Goal: Information Seeking & Learning: Learn about a topic

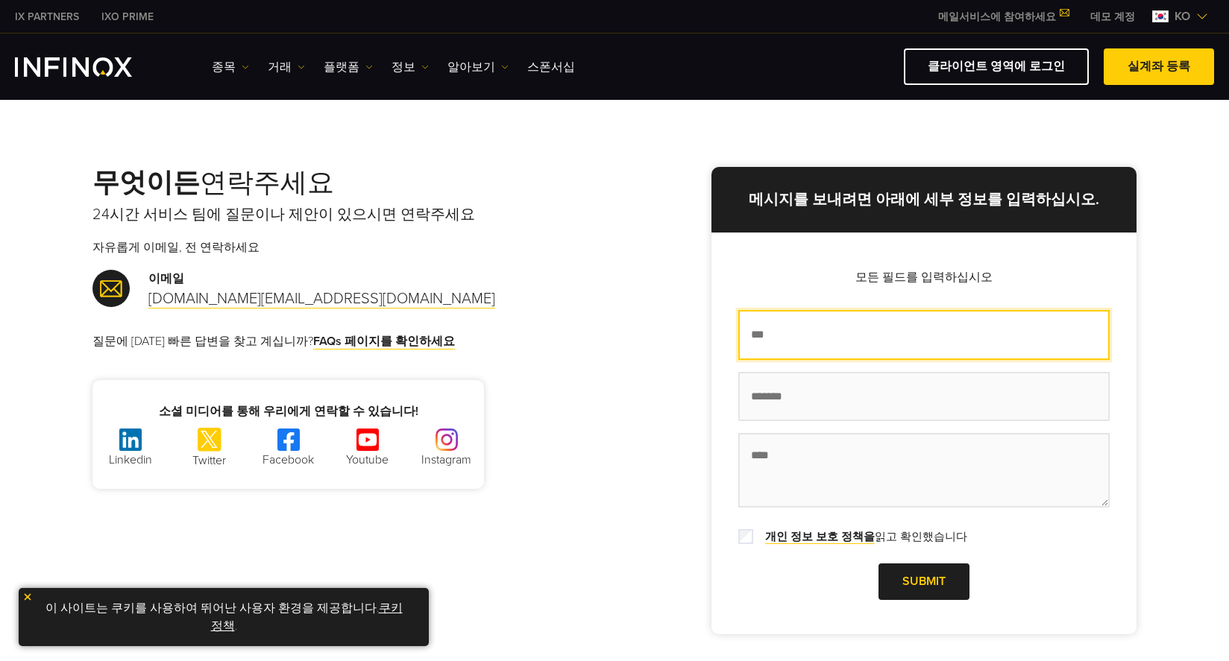
click at [808, 337] on input "이름 *" at bounding box center [923, 335] width 371 height 50
drag, startPoint x: 814, startPoint y: 341, endPoint x: 740, endPoint y: 344, distance: 73.9
click at [740, 344] on input "*******" at bounding box center [923, 335] width 371 height 50
type input "*"
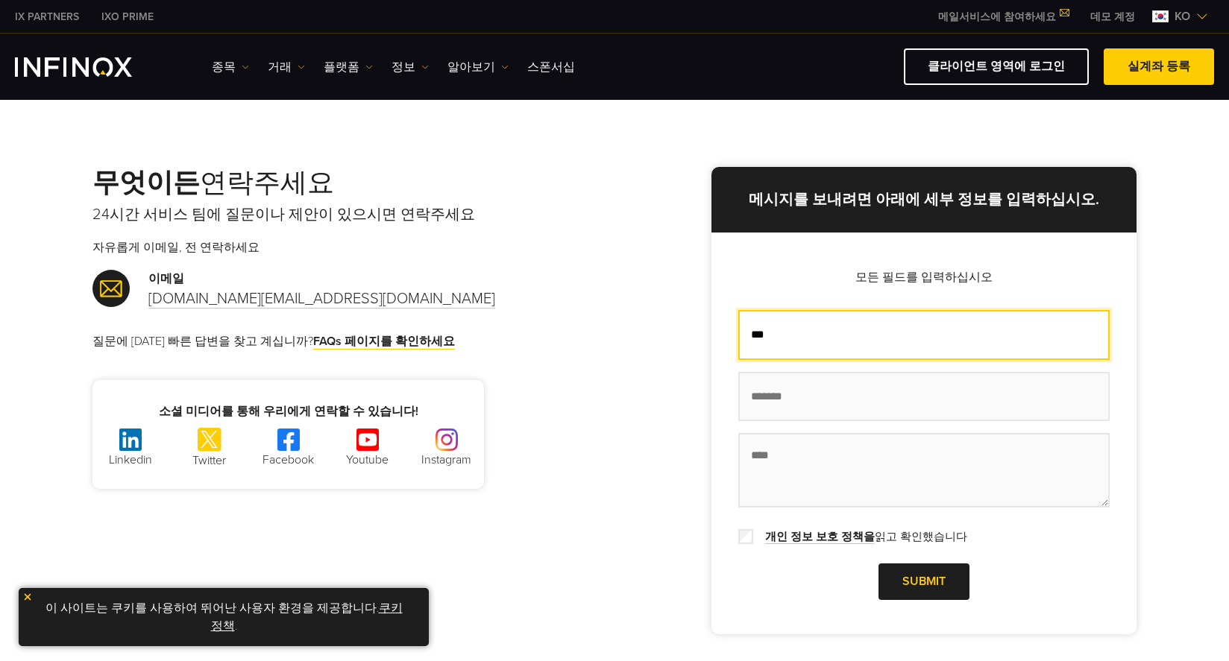
type input "***"
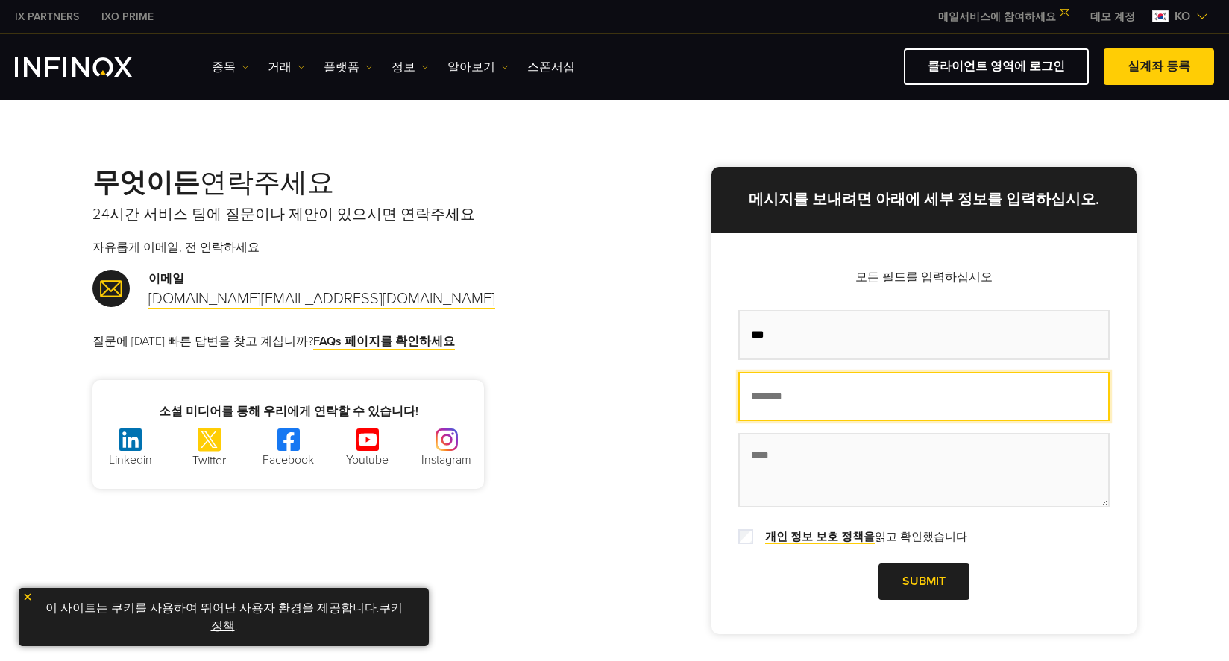
click at [758, 395] on input "이메일 주소 *" at bounding box center [923, 397] width 371 height 50
type input "**********"
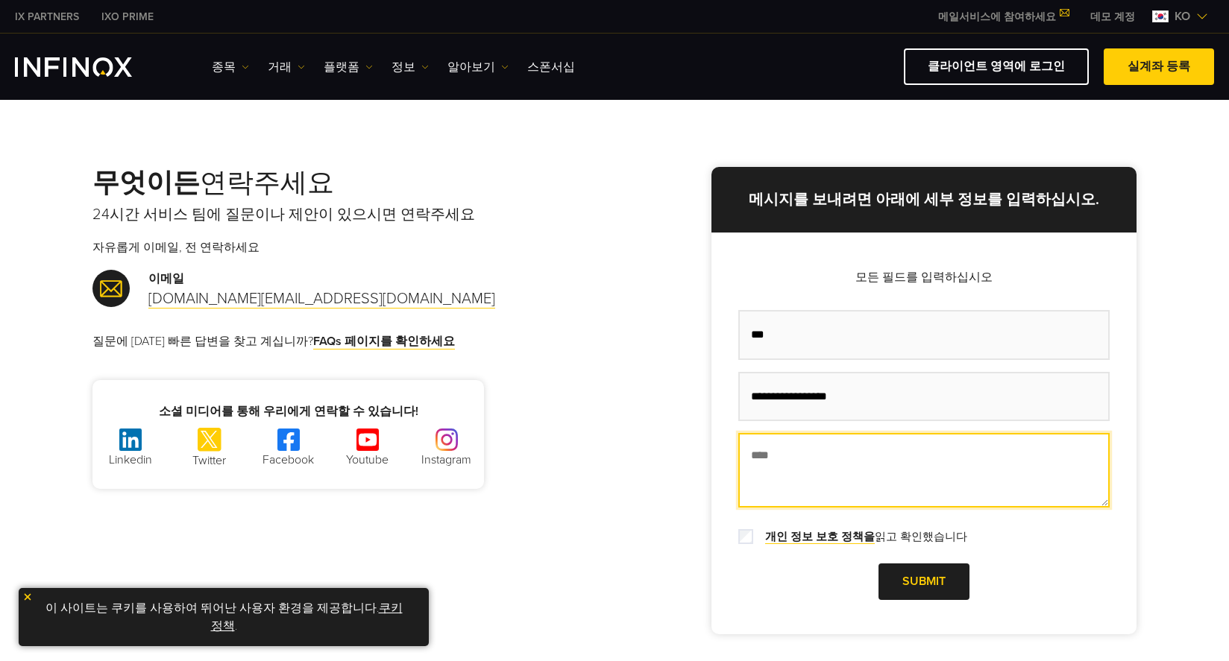
click at [784, 460] on textarea "메시지 *" at bounding box center [923, 470] width 371 height 75
type textarea "*"
type textarea "**********"
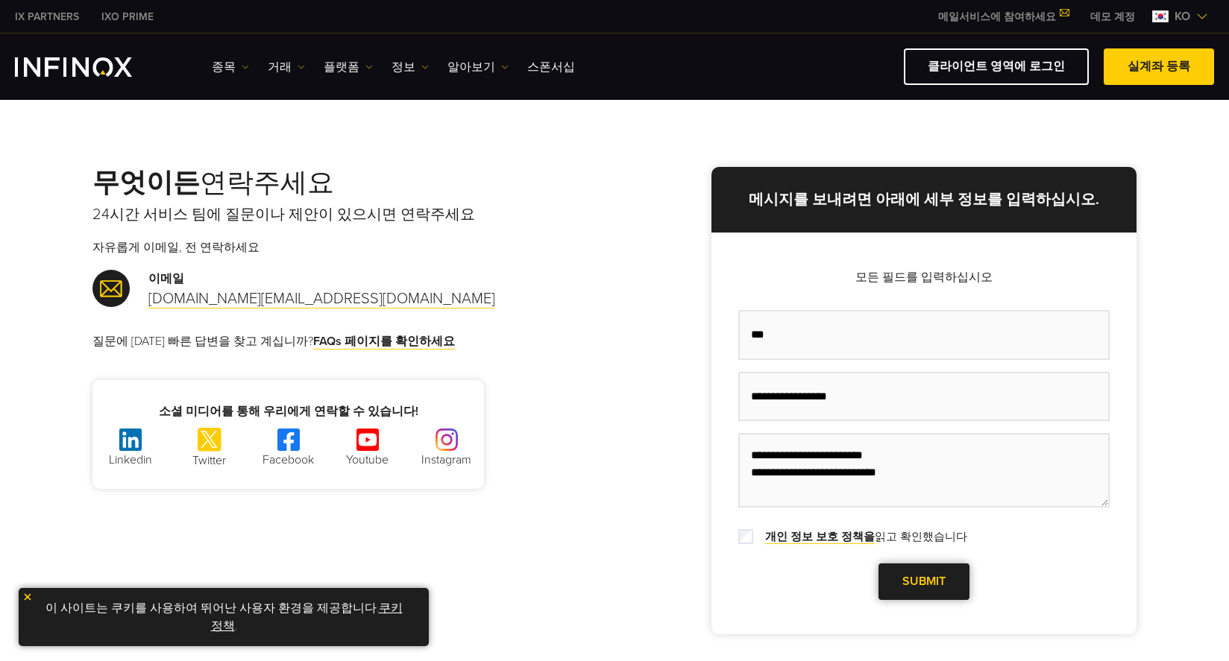
click at [935, 577] on link "Submit" at bounding box center [923, 582] width 91 height 37
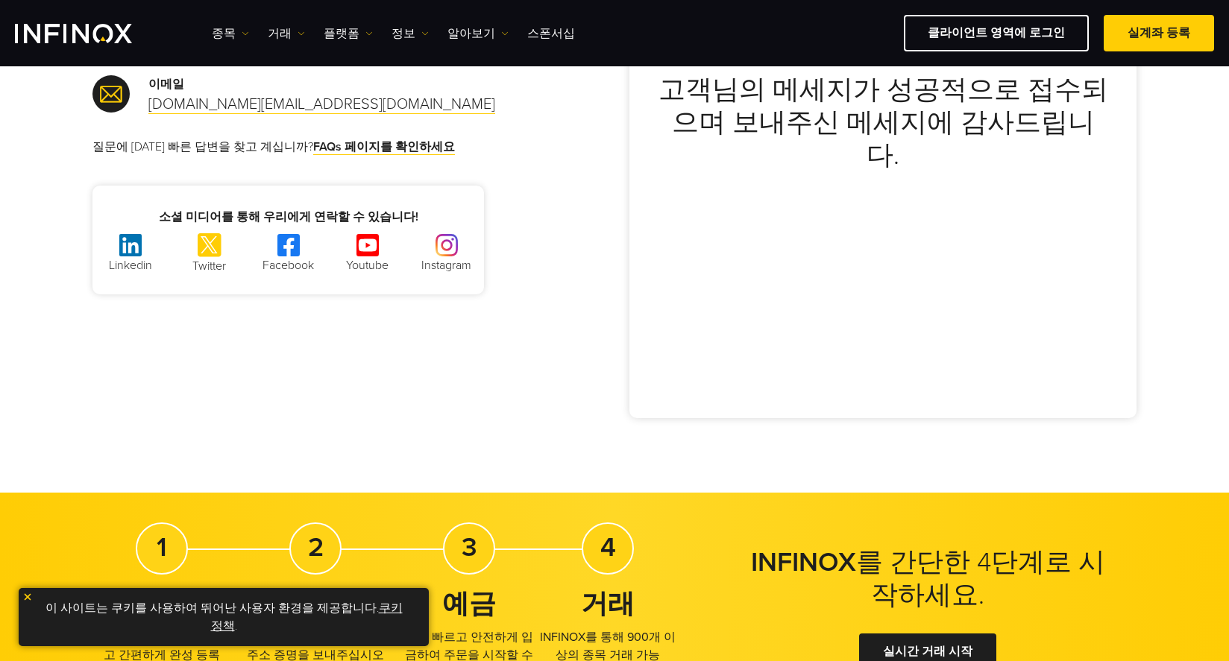
click at [27, 598] on img at bounding box center [27, 597] width 10 height 10
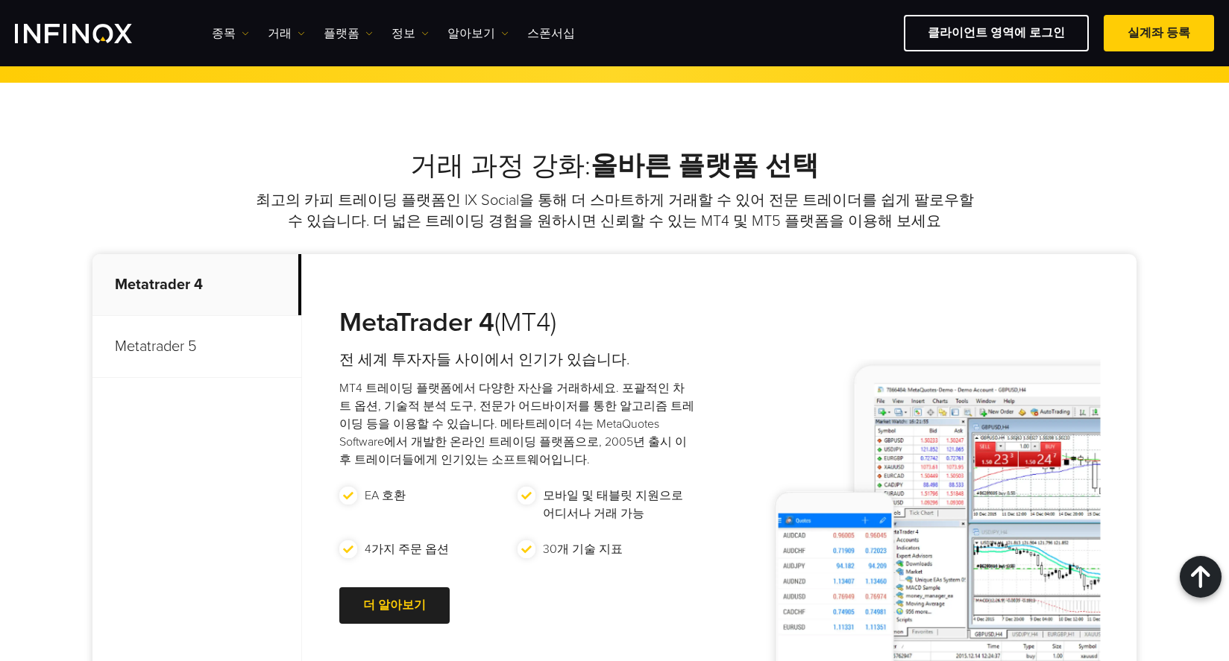
scroll to position [811, 0]
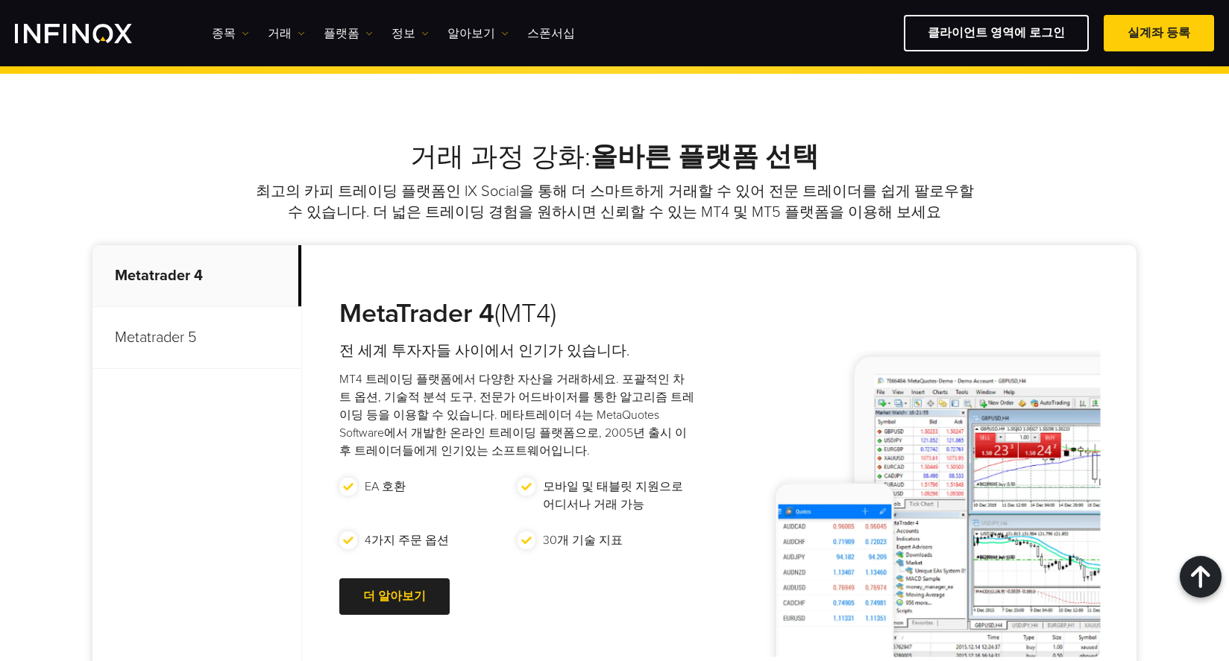
click at [823, 292] on div "MetaTrader 4 (MT4) 전 세계 투자자들 사이에서 인기가 있습니다. MT4 트레이딩 플랫폼에서 다양한 자산을 거래하세요. 포괄적인 …" at bounding box center [719, 458] width 834 height 427
click at [818, 306] on div "MetaTrader 4 (MT4) 전 세계 투자자들 사이에서 인기가 있습니다. MT4 트레이딩 플랫폼에서 다양한 자산을 거래하세요. 포괄적인 …" at bounding box center [719, 458] width 834 height 427
click at [1008, 116] on div "거래 과정 강화: 올바른 플랫폼 선택 최고의 카피 트레이딩 플랫폼인 IX Social을 통해 더 스마트하게 거래할 수 있어 전문 트레이더를 쉽…" at bounding box center [614, 410] width 1229 height 673
click at [95, 37] on img "INFINOX Logo" at bounding box center [73, 33] width 117 height 19
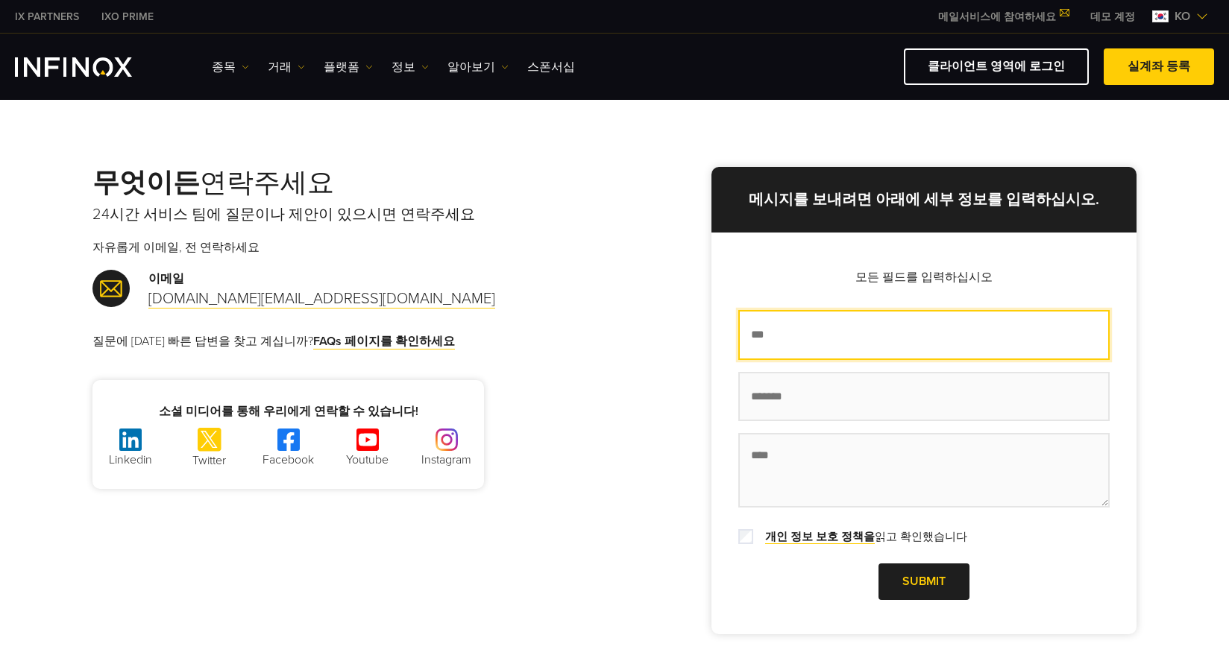
click at [810, 339] on input "이름 *" at bounding box center [923, 335] width 371 height 50
click at [803, 339] on input "이름 *" at bounding box center [923, 335] width 371 height 50
type input "***"
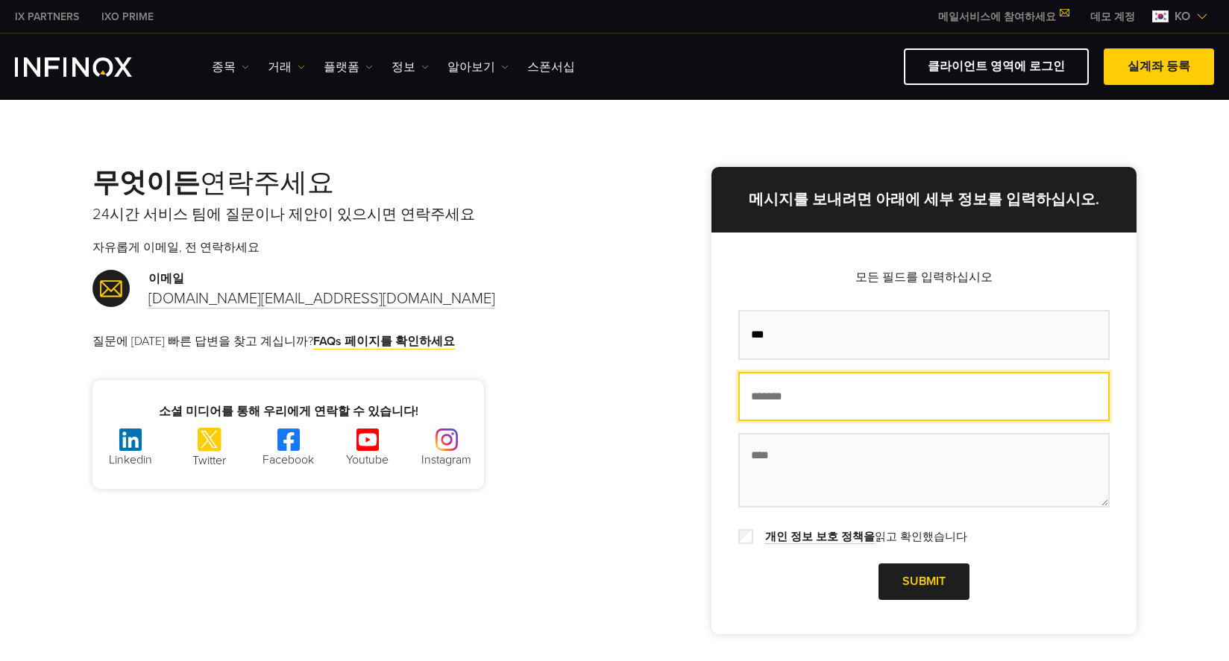
click at [801, 401] on input "이메일 주소 *" at bounding box center [923, 397] width 371 height 50
type input "**********"
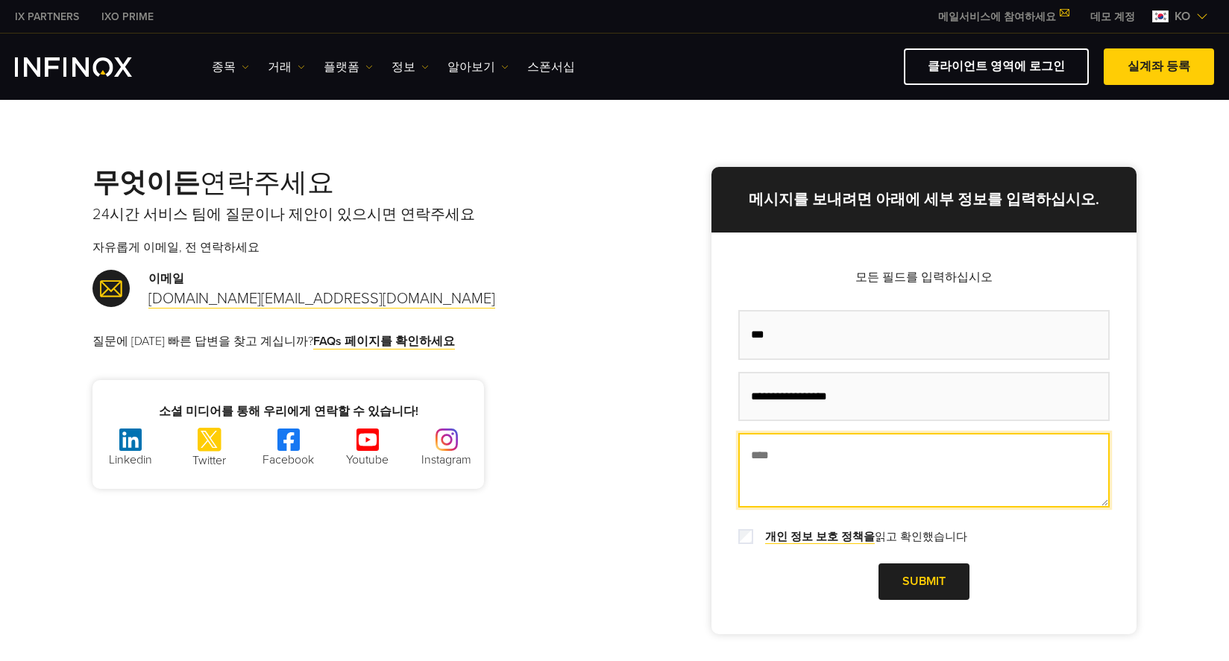
click at [791, 458] on textarea "메시지 *" at bounding box center [923, 470] width 371 height 75
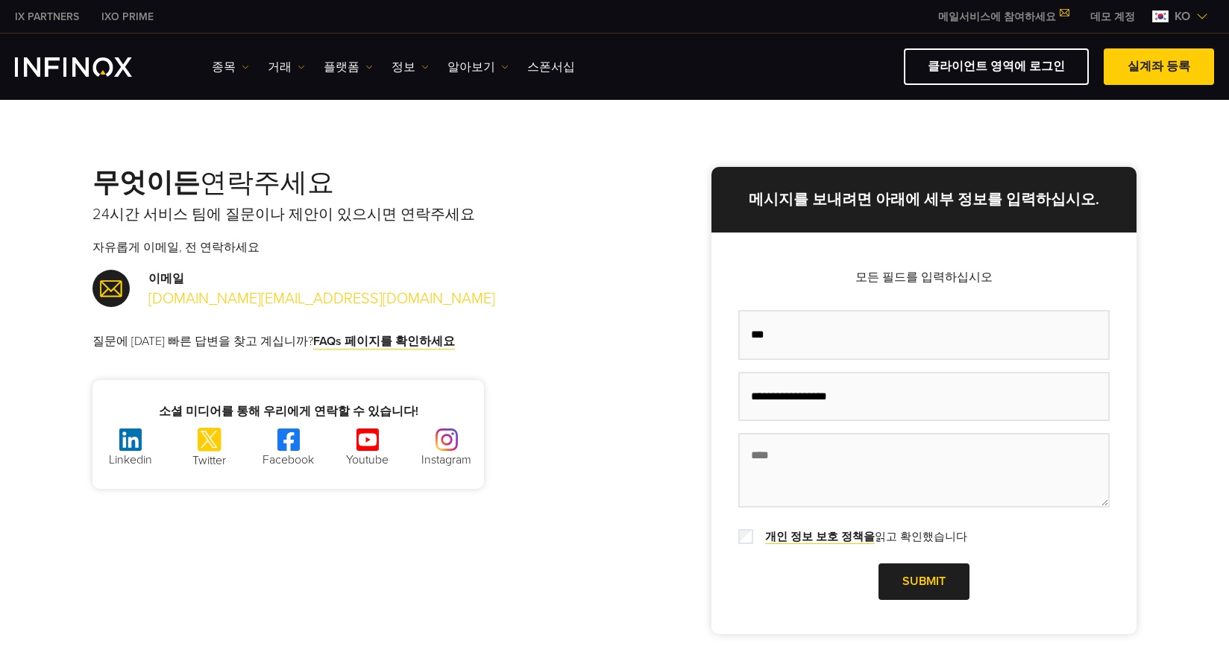
click at [179, 300] on link "support.kr@infinox.com" at bounding box center [321, 299] width 347 height 19
click at [350, 340] on link "FAQs 페이지를 확인하세요" at bounding box center [384, 342] width 142 height 16
click at [546, 221] on p "24시간 서비스 팀에 질문이나 제안이 있으시면 연락주세요" at bounding box center [353, 214] width 522 height 21
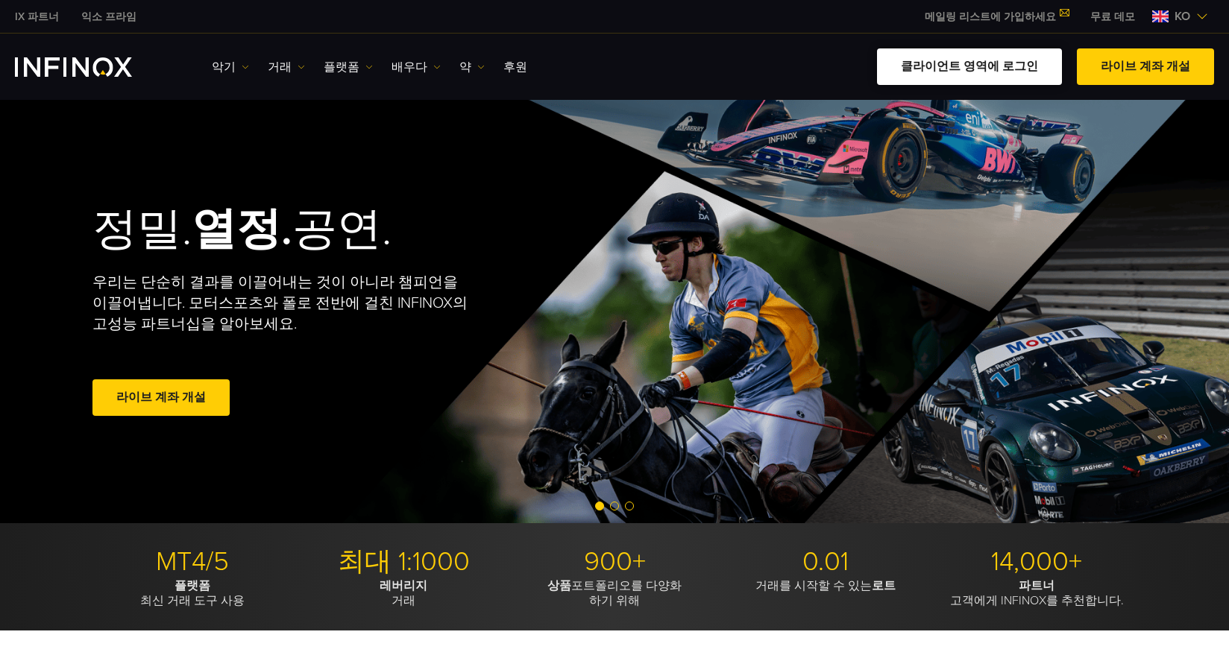
click at [977, 65] on link "클라이언트 영역에 로그인" at bounding box center [969, 66] width 185 height 37
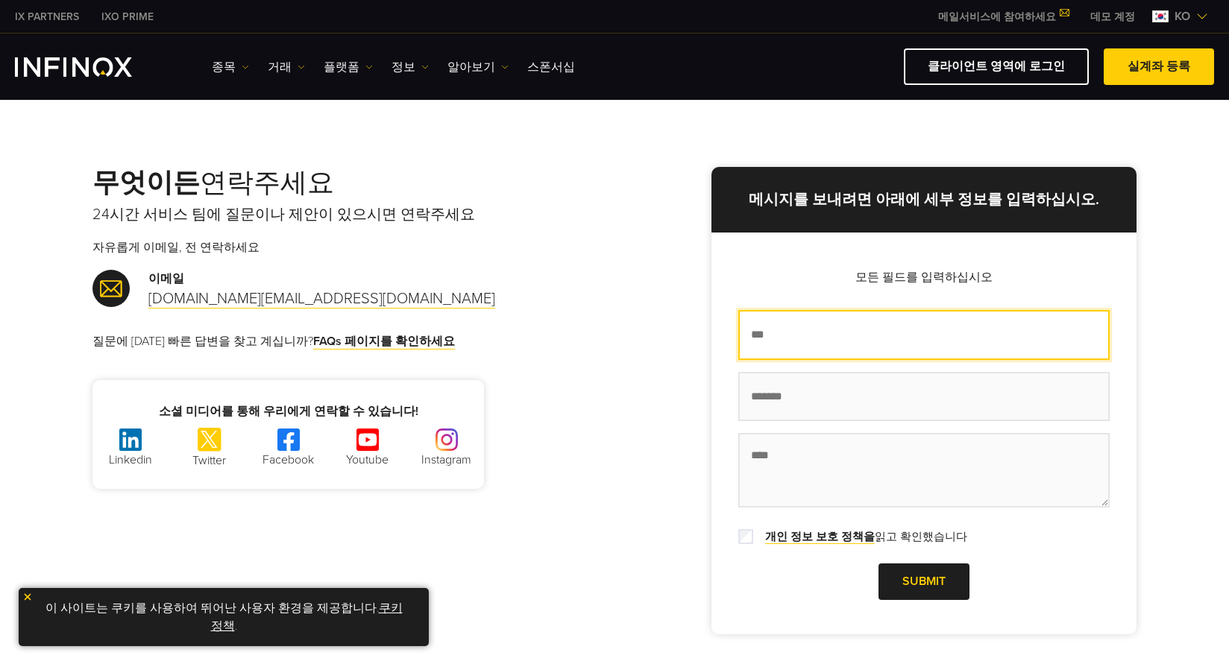
click at [807, 343] on input "이름 *" at bounding box center [923, 335] width 371 height 50
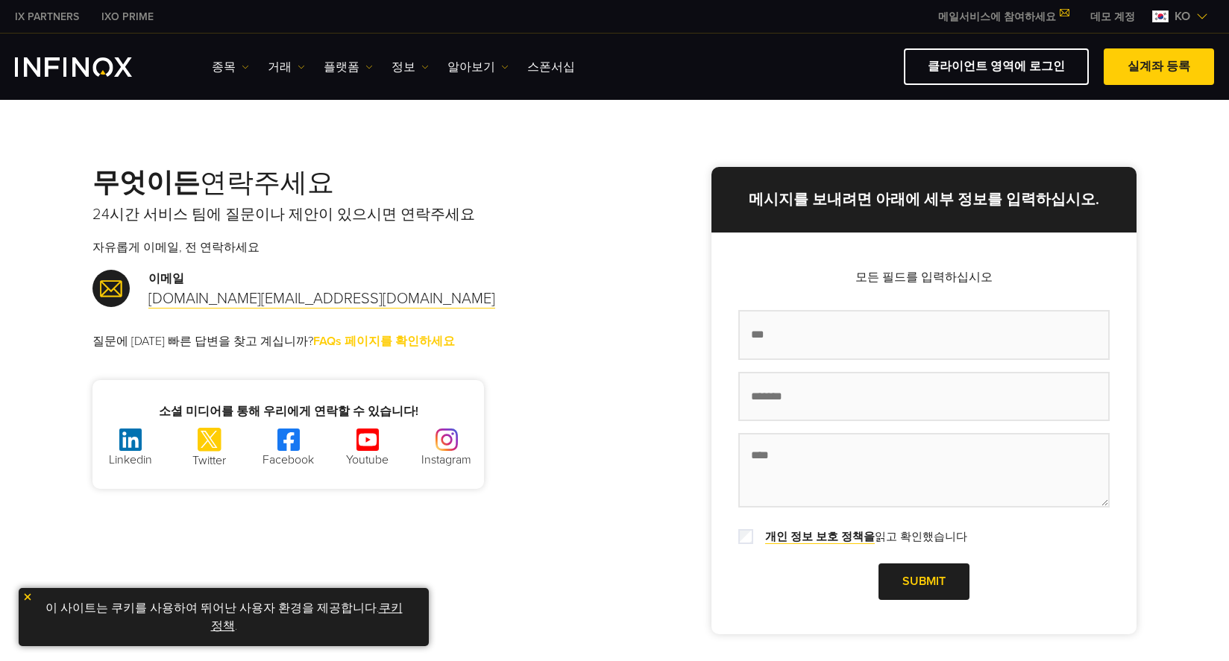
click at [331, 339] on link "FAQs 페이지를 확인하세요" at bounding box center [384, 342] width 142 height 16
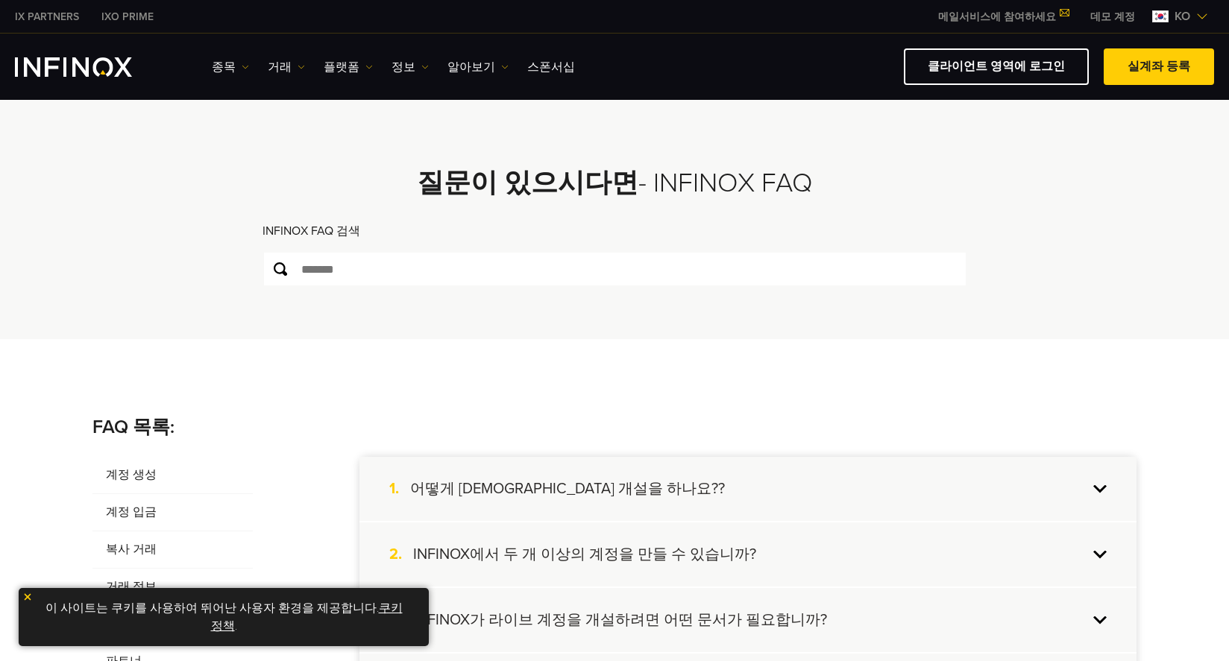
click at [520, 485] on h4 "어떻게 실계좌 개설을 하나요??" at bounding box center [567, 488] width 315 height 19
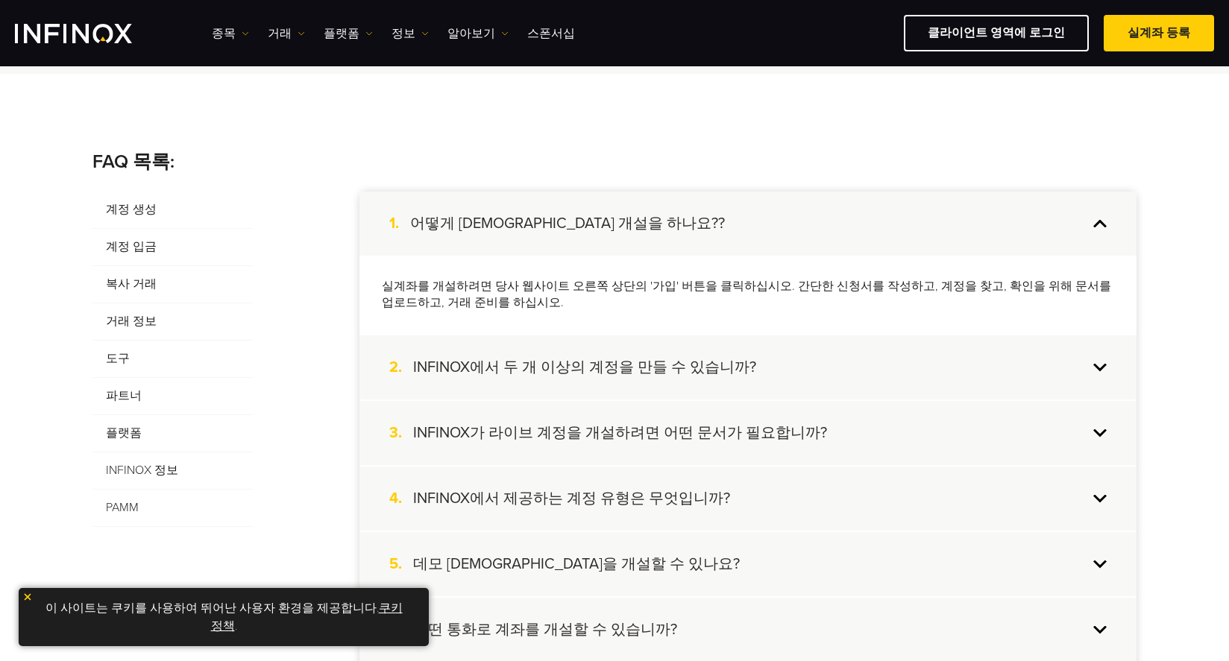
scroll to position [265, 0]
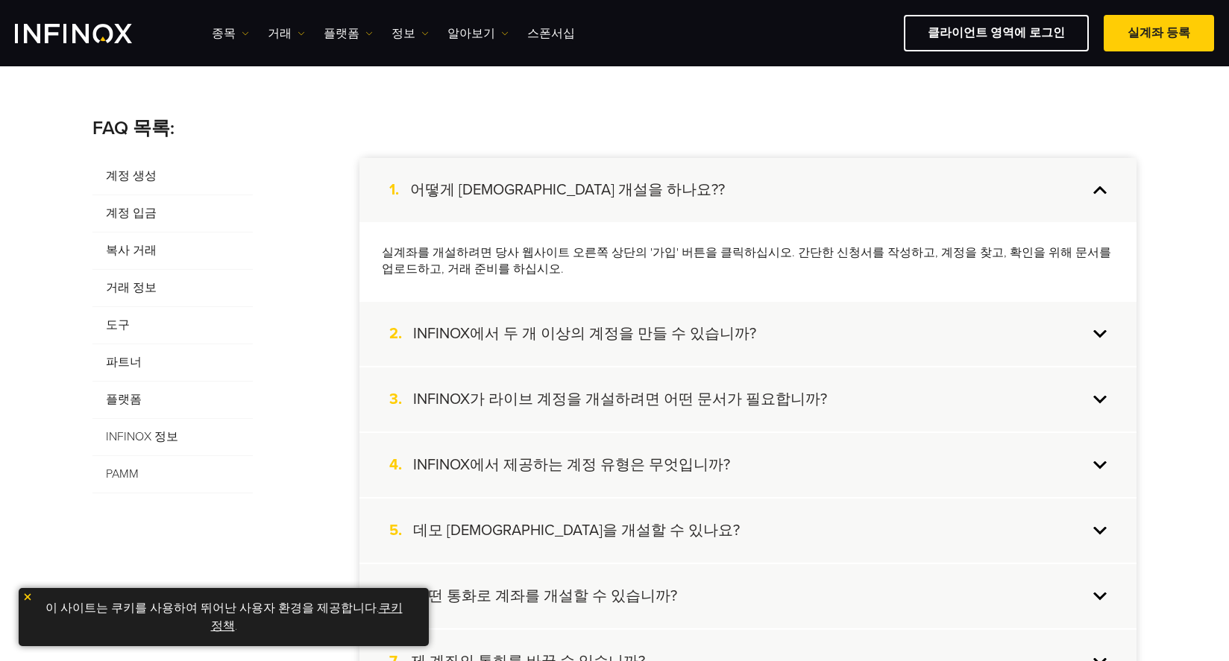
click at [663, 337] on h4 "INFINOX에서 두 개 이상의 계정을 만들 수 있습니까?" at bounding box center [584, 333] width 343 height 19
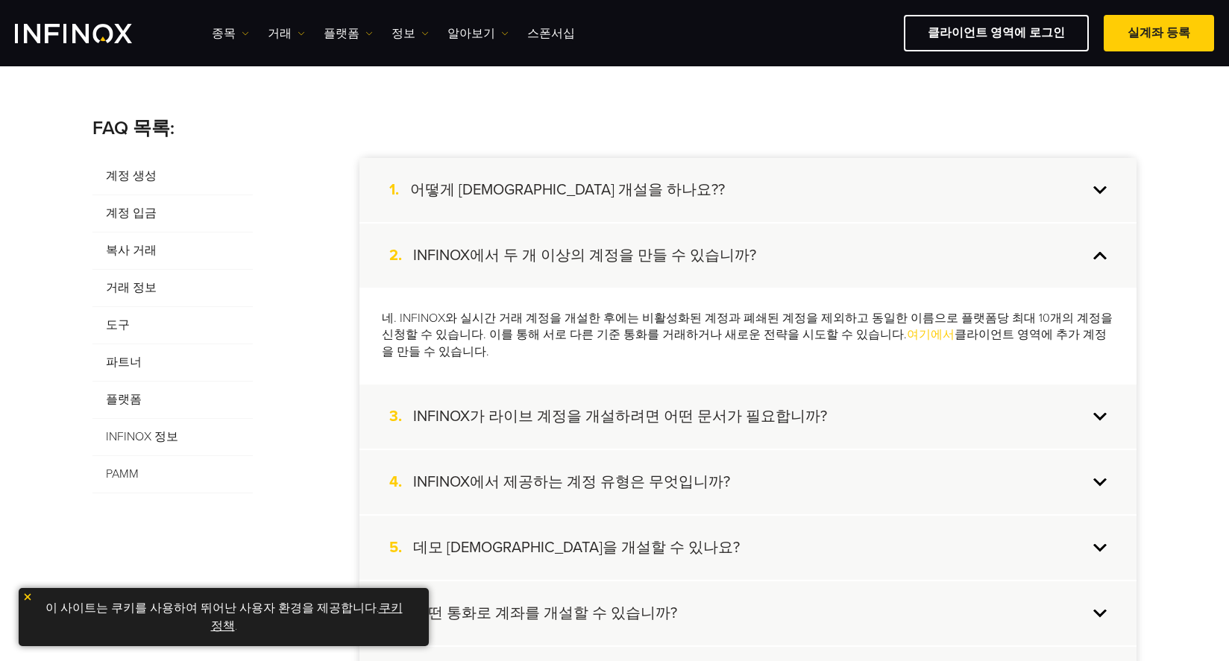
scroll to position [0, 0]
click at [630, 407] on h4 "INFINOX가 라이브 계정을 개설하려면 어떤 문서가 필요합니까?" at bounding box center [620, 416] width 414 height 19
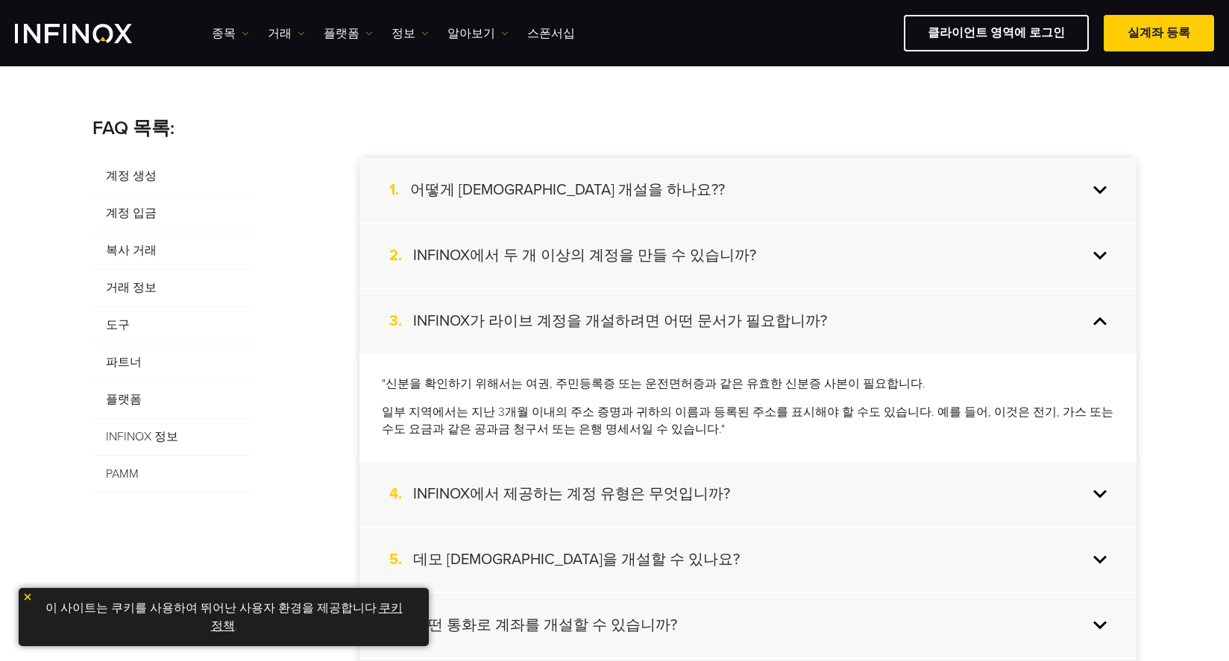
click at [608, 494] on h4 "INFINOX에서 제공하는 계정 유형은 무엇입니까?" at bounding box center [571, 494] width 317 height 19
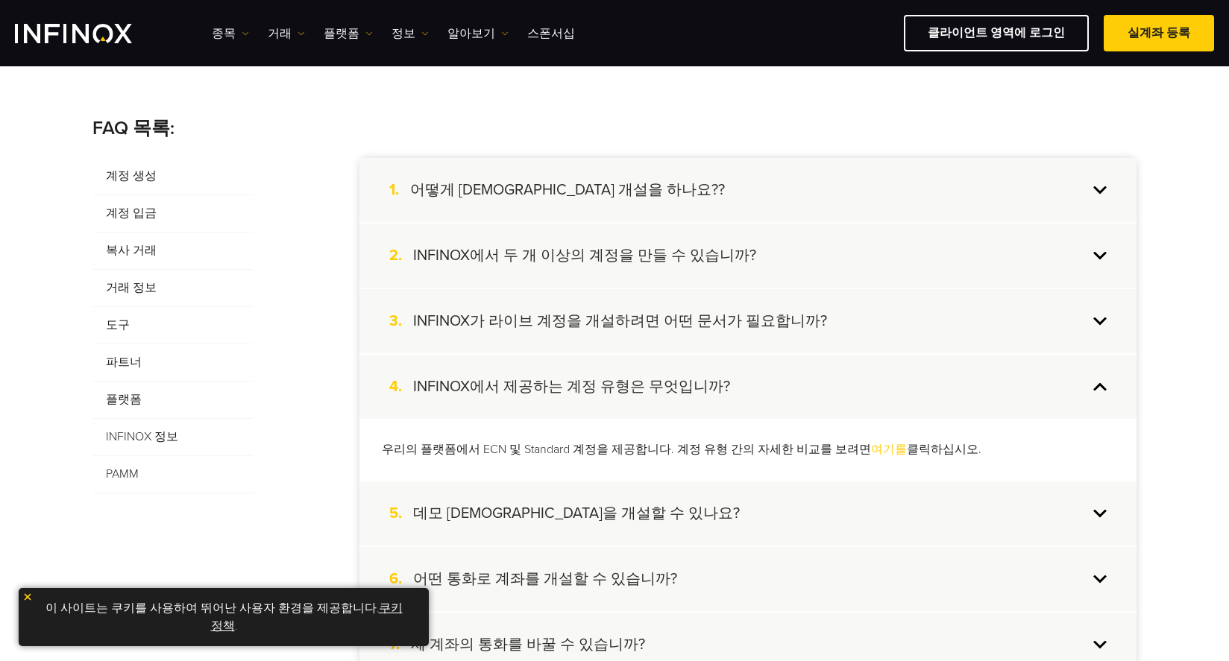
click at [871, 447] on link "여기를" at bounding box center [889, 449] width 36 height 15
click at [503, 510] on h4 "데모 계정을 개설할 수 있나요?" at bounding box center [576, 513] width 327 height 19
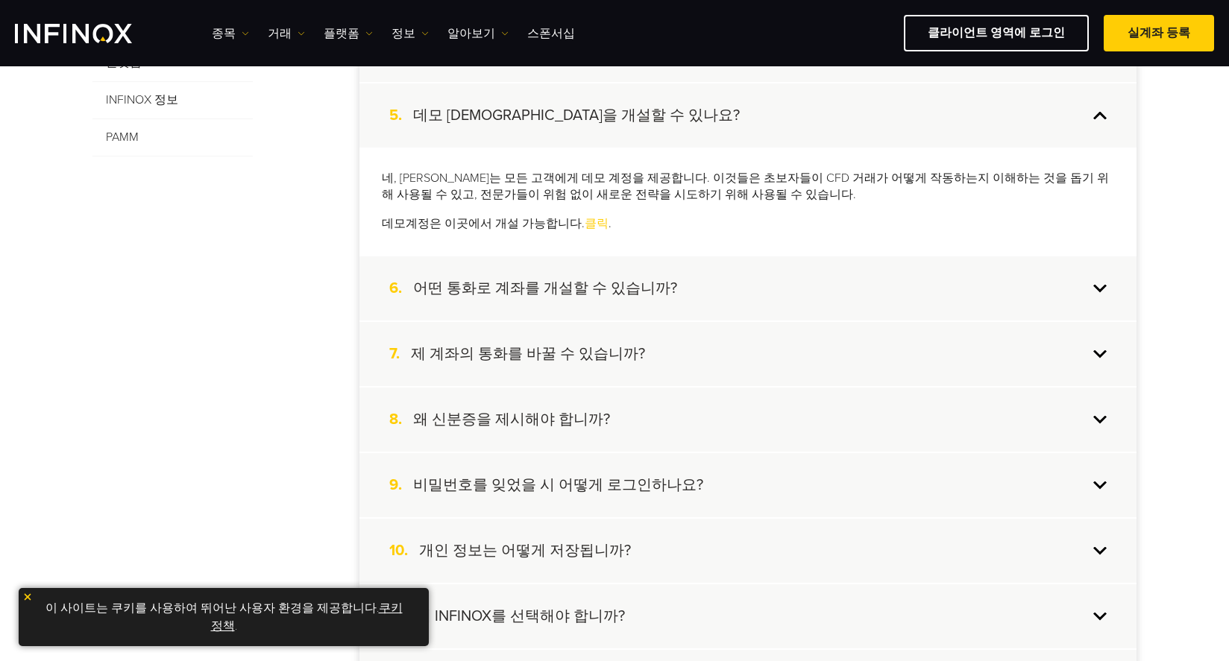
scroll to position [606, 0]
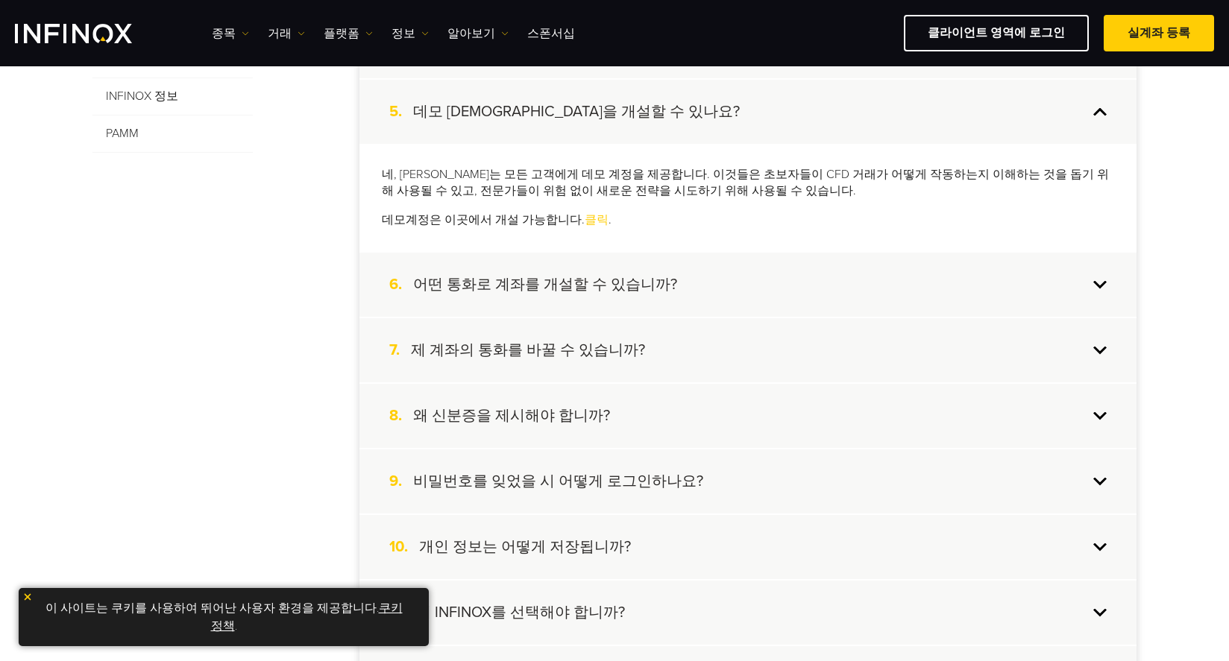
click at [536, 283] on h4 "어떤 통화로 계좌를 개설할 수 있습니까?" at bounding box center [545, 284] width 264 height 19
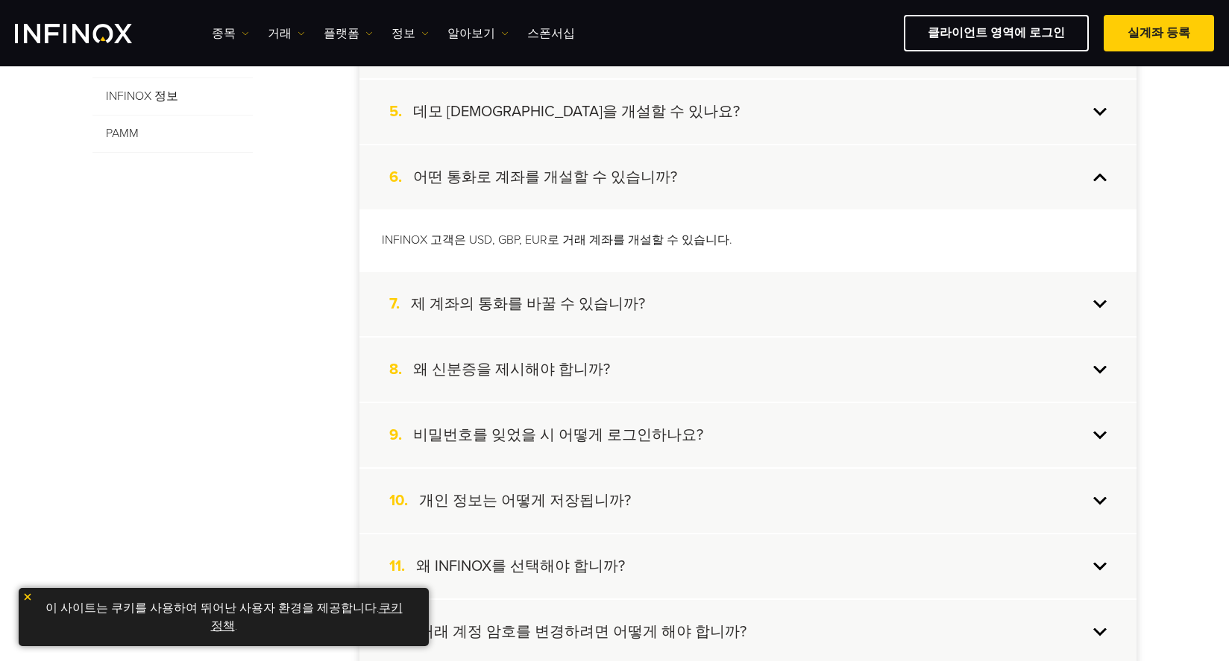
click at [529, 303] on h4 "제 계좌의 통화를 바꿀 수 있습니까?" at bounding box center [528, 304] width 234 height 19
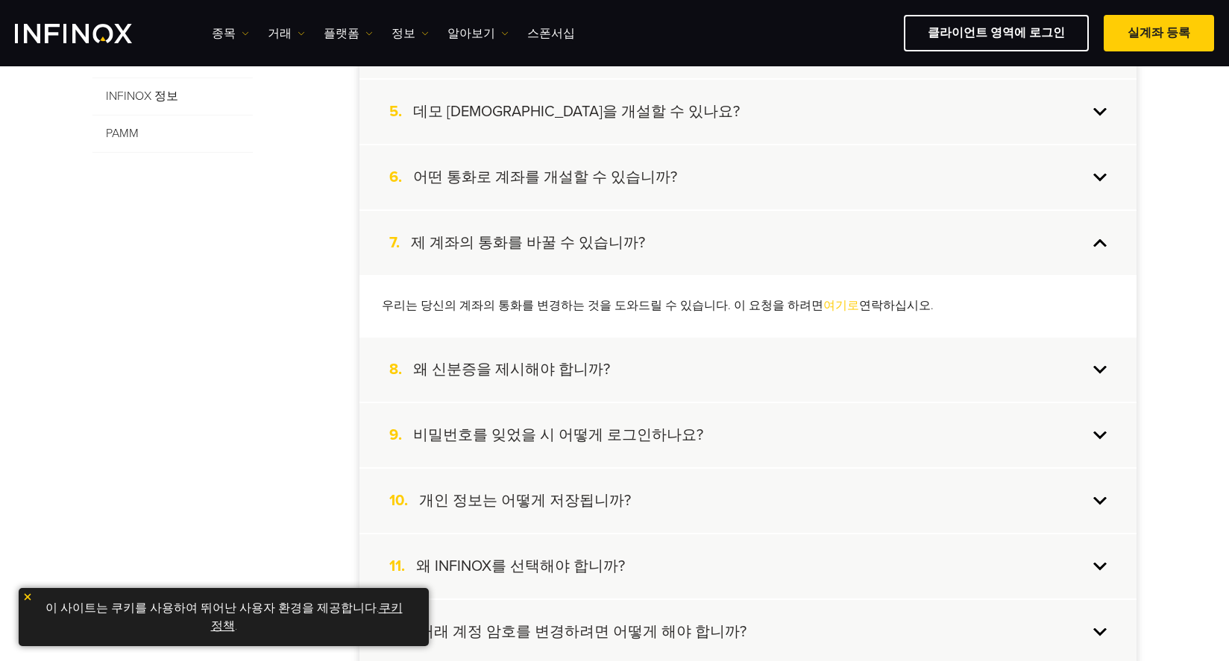
click at [484, 368] on h4 "왜 신분증을 제시해야 합니까?" at bounding box center [511, 369] width 197 height 19
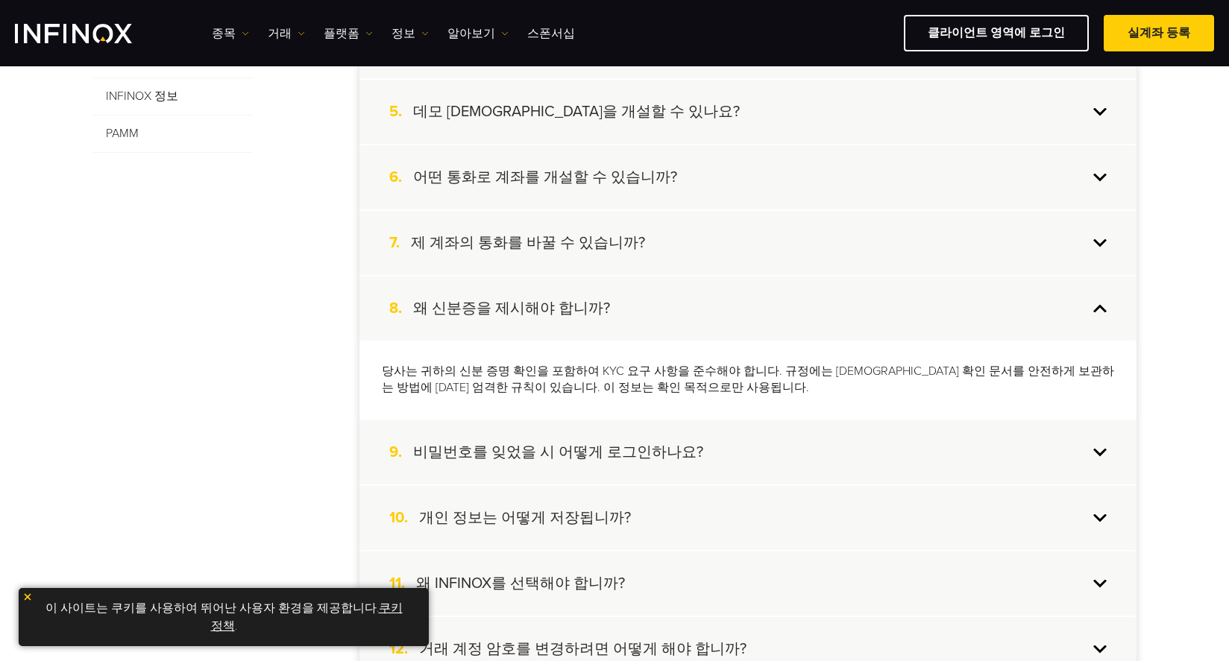
click at [577, 447] on h4 "비밀번호를 잊었을 시 어떻게 로그인하나요?" at bounding box center [558, 452] width 290 height 19
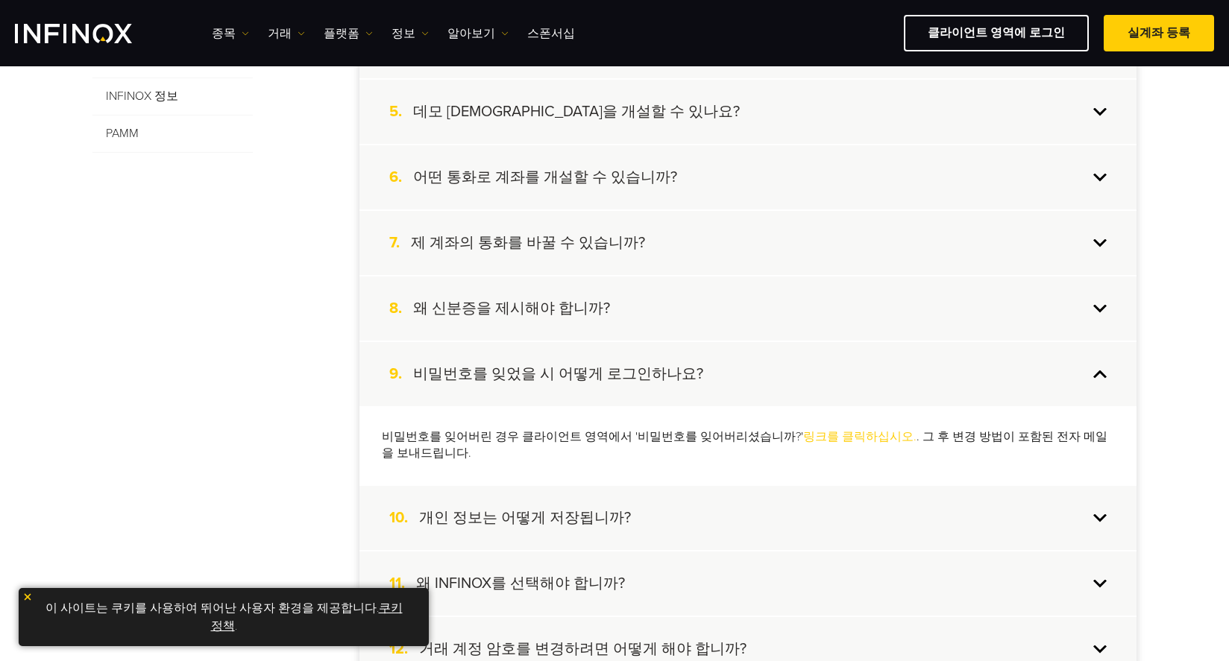
click at [532, 585] on h4 "왜 INFINOX를 선택해야 합니까?" at bounding box center [520, 583] width 209 height 19
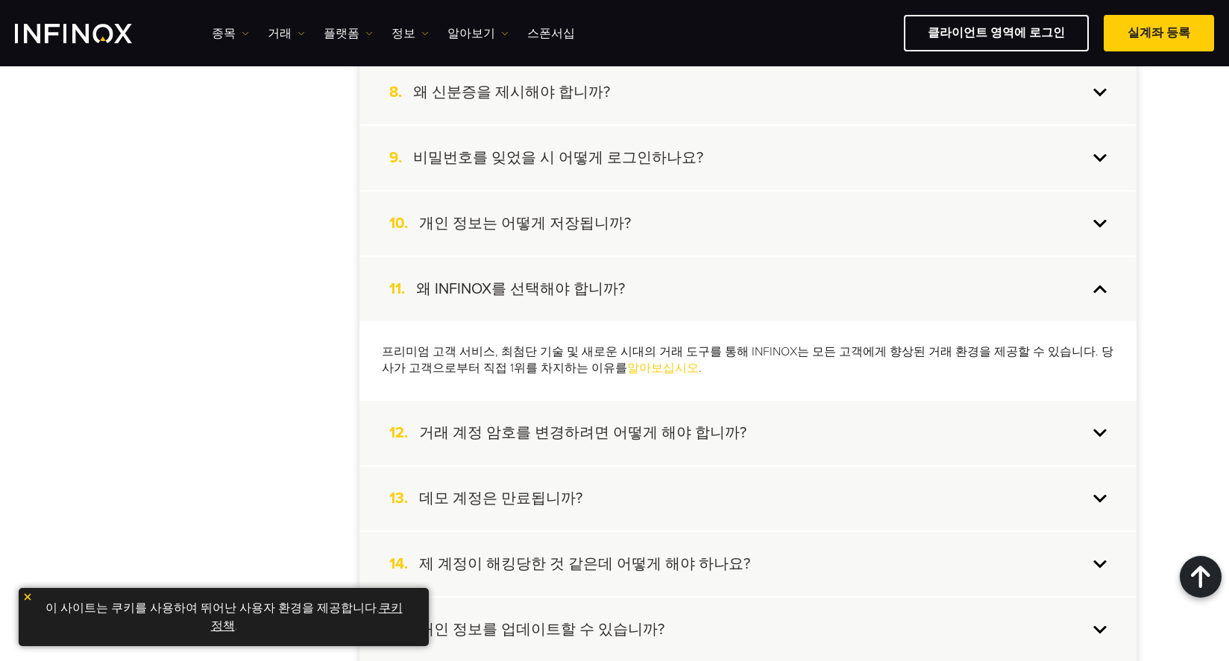
scroll to position [826, 0]
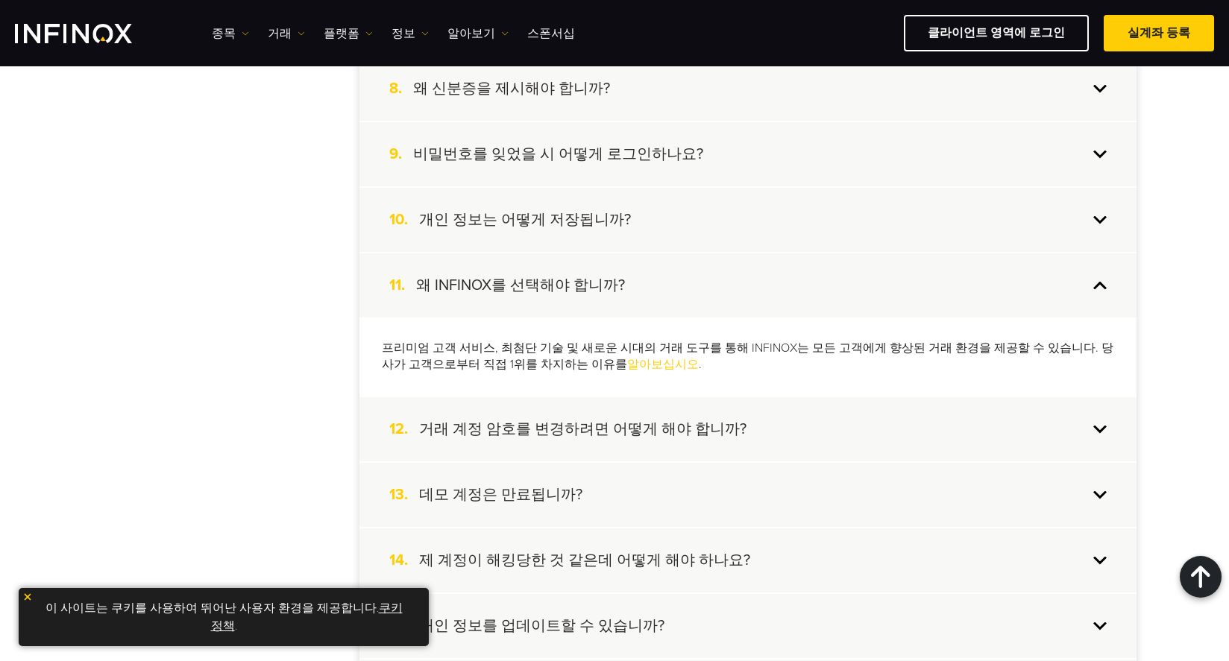
click at [605, 427] on h4 "거래 계정 암호를 변경하려면 어떻게 해야 합니까?" at bounding box center [582, 429] width 327 height 19
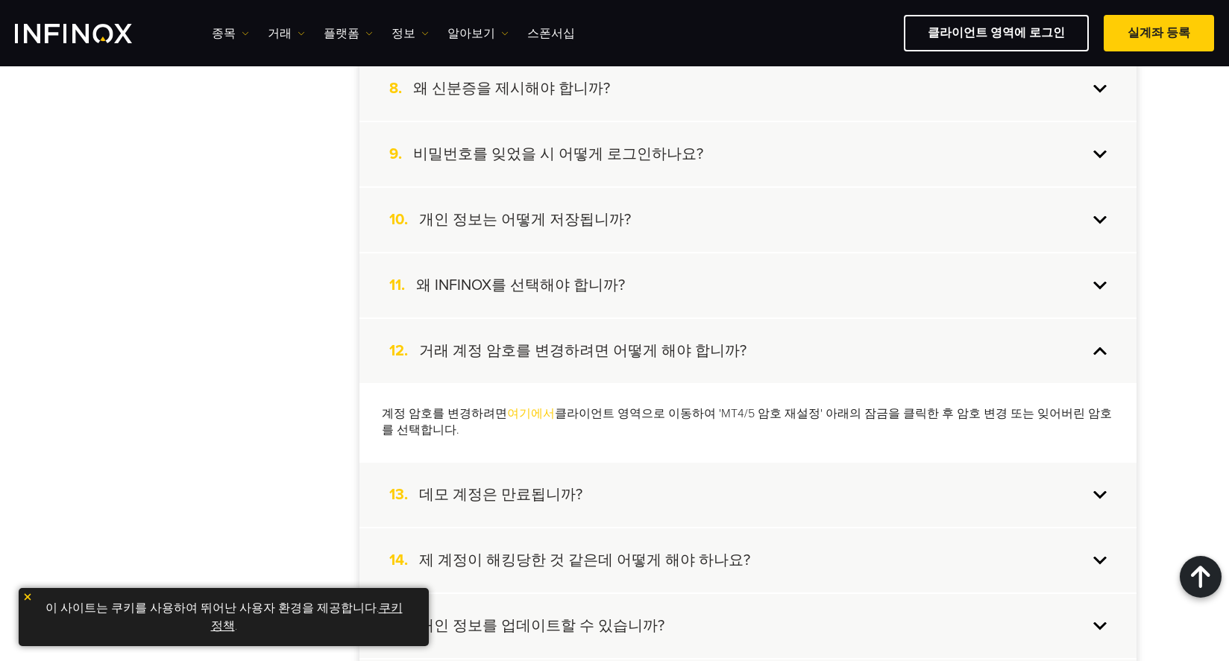
click at [542, 492] on h4 "데모 계정은 만료됩니까?" at bounding box center [500, 494] width 163 height 19
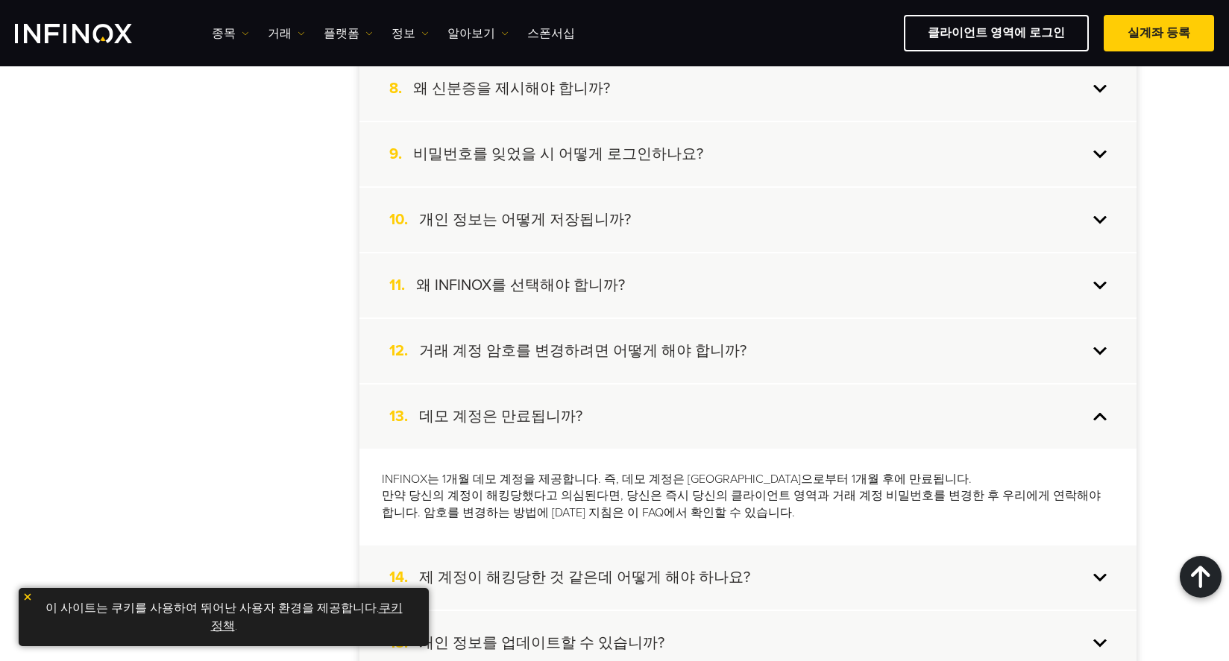
click at [604, 579] on h4 "제 계정이 해킹당한 것 같은데 어떻게 해야 하나요?" at bounding box center [584, 577] width 331 height 19
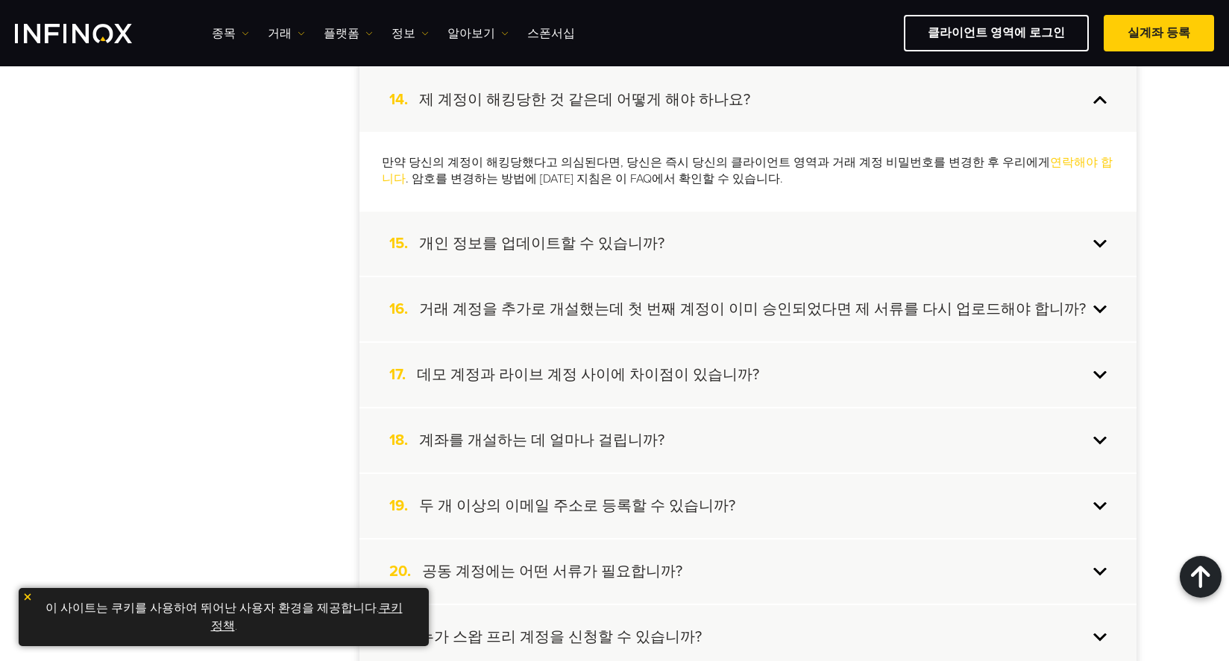
scroll to position [1212, 0]
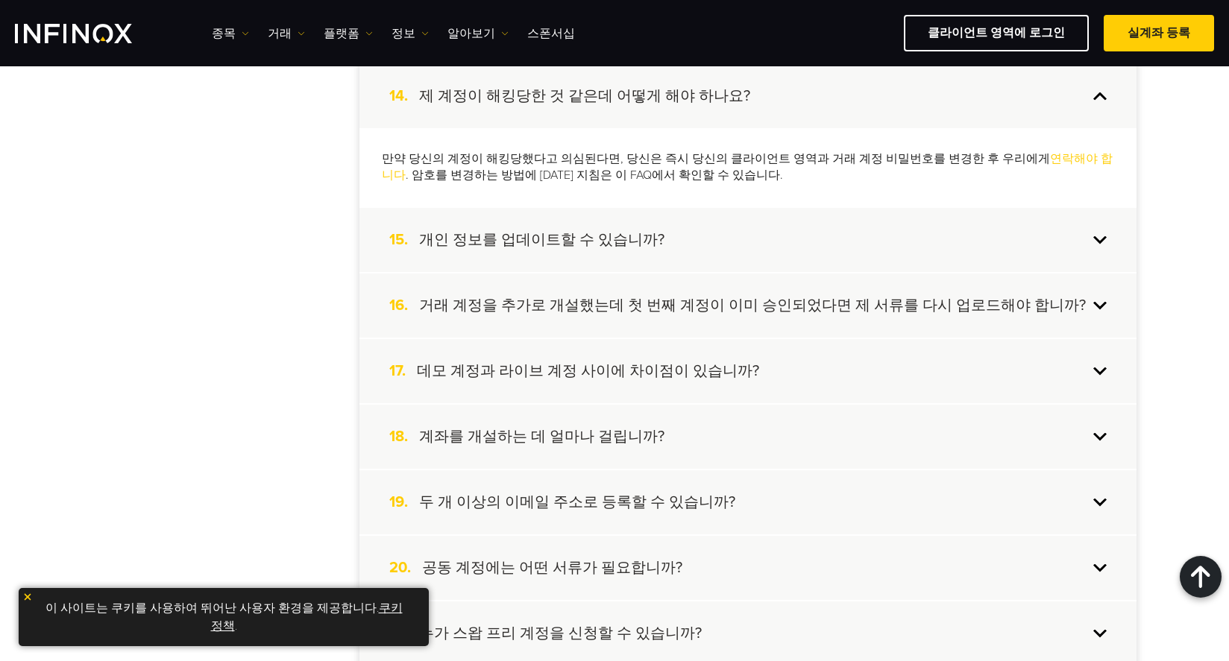
click at [643, 302] on h4 "거래 계정을 추가로 개설했는데 첫 번째 계정이 이미 승인되었다면 제 서류를 다시 업로드해야 합니까?" at bounding box center [752, 305] width 667 height 19
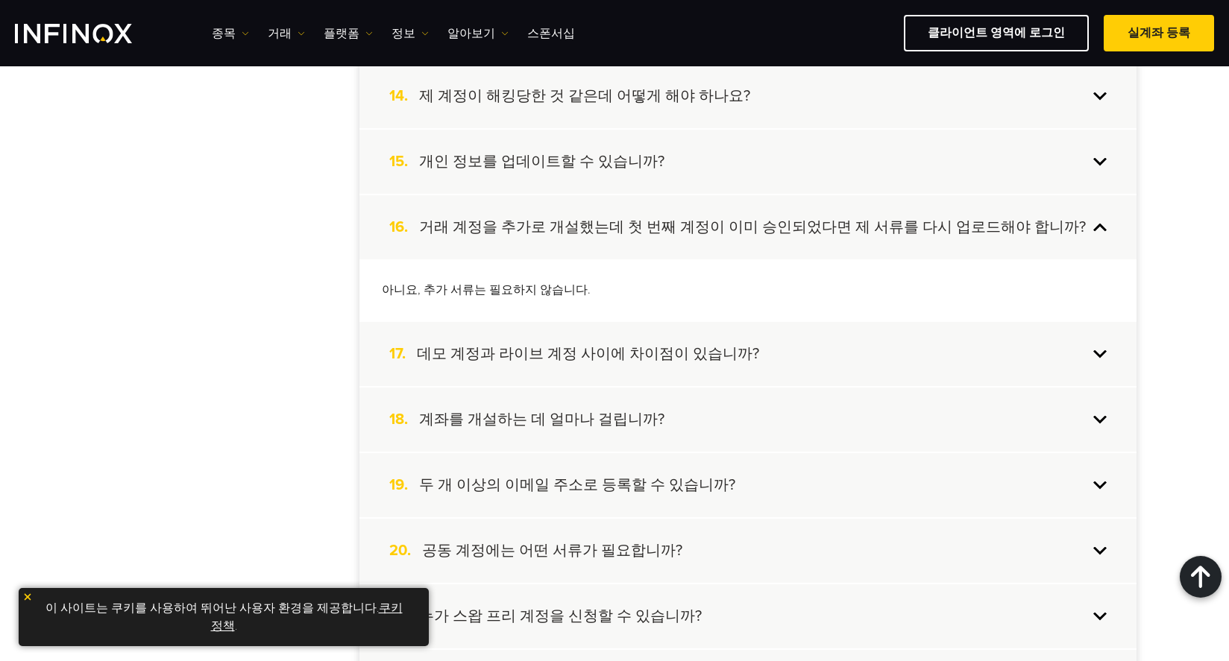
click at [579, 351] on h4 "데모 계정과 라이브 계정 사이에 차이점이 있습니까?" at bounding box center [588, 353] width 342 height 19
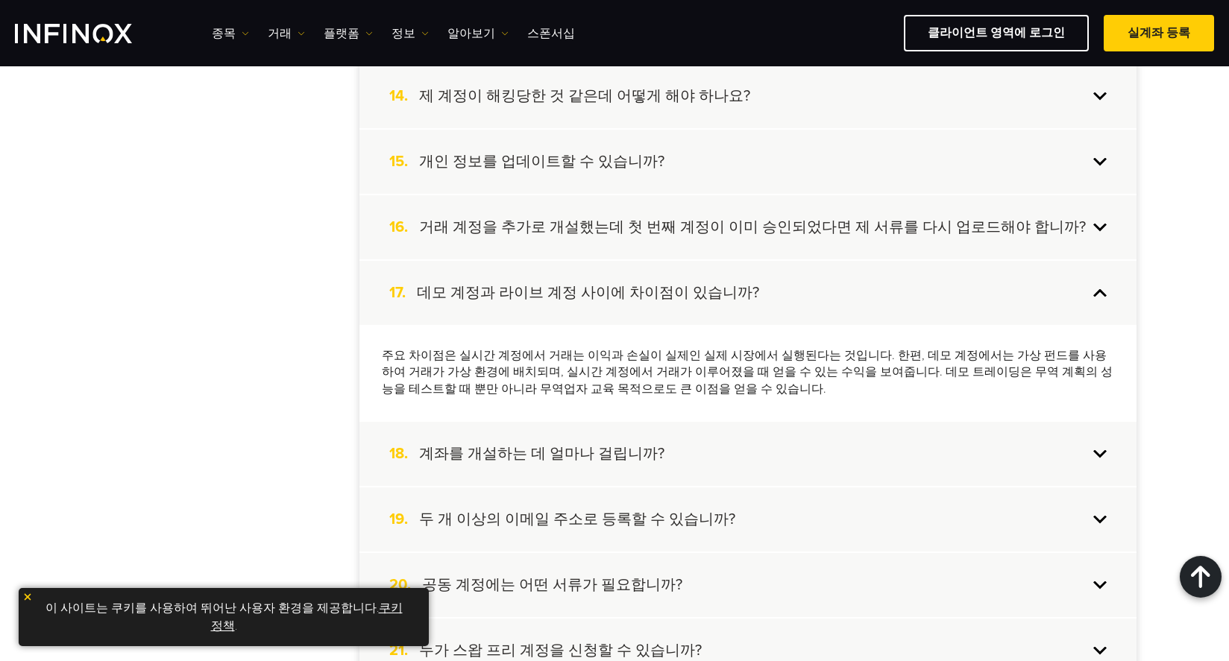
click at [550, 455] on h4 "계좌를 개설하는 데 얼마나 걸립니까?" at bounding box center [541, 453] width 245 height 19
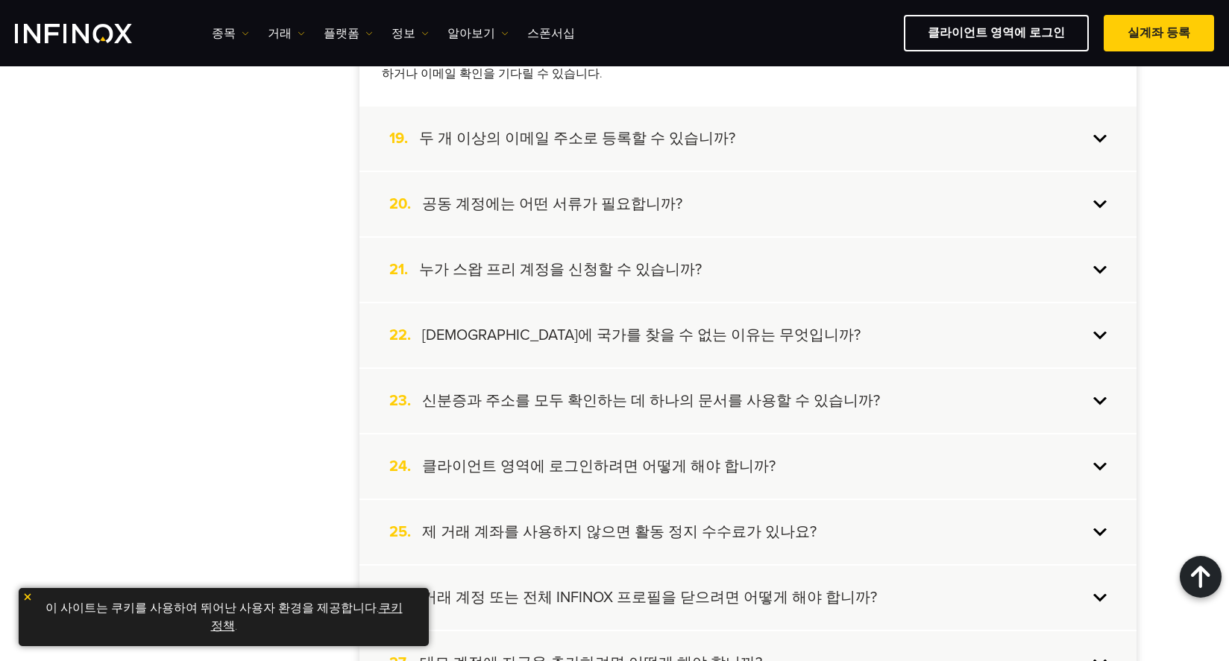
scroll to position [1580, 0]
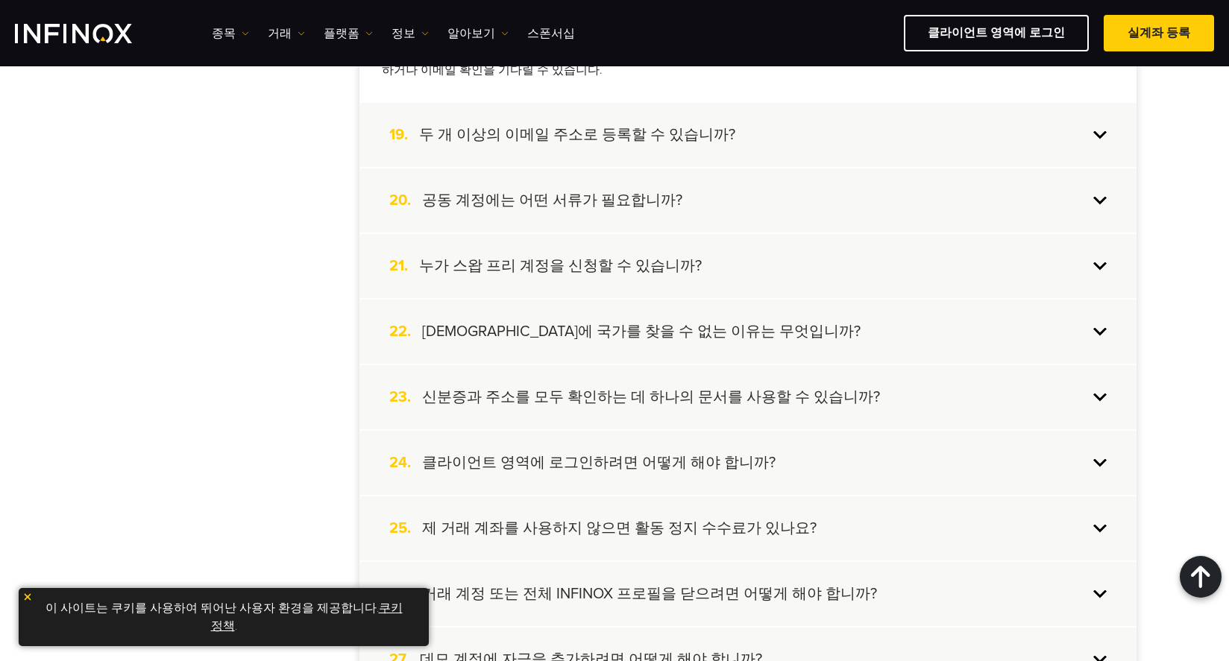
click at [608, 397] on h4 "신분증과 주소를 모두 확인하는 데 하나의 문서를 사용할 수 있습니까?" at bounding box center [651, 397] width 458 height 19
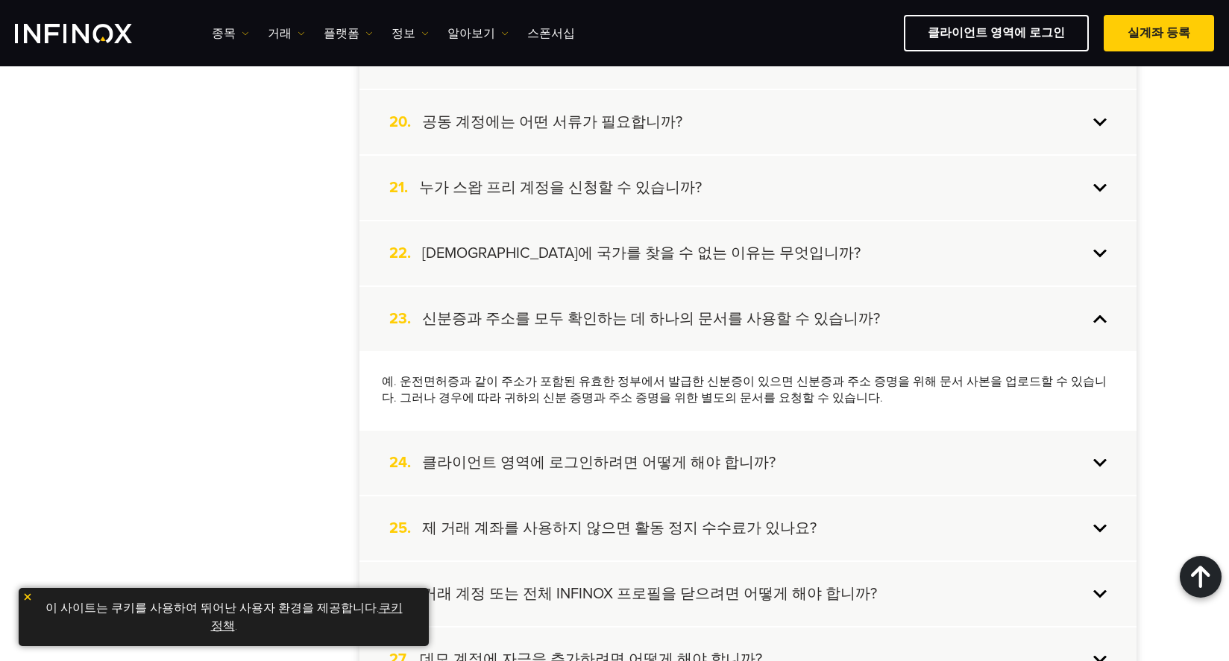
scroll to position [0, 0]
click at [580, 465] on h4 "클라이언트 영역에 로그인하려면 어떻게 해야 합니까?" at bounding box center [598, 462] width 353 height 19
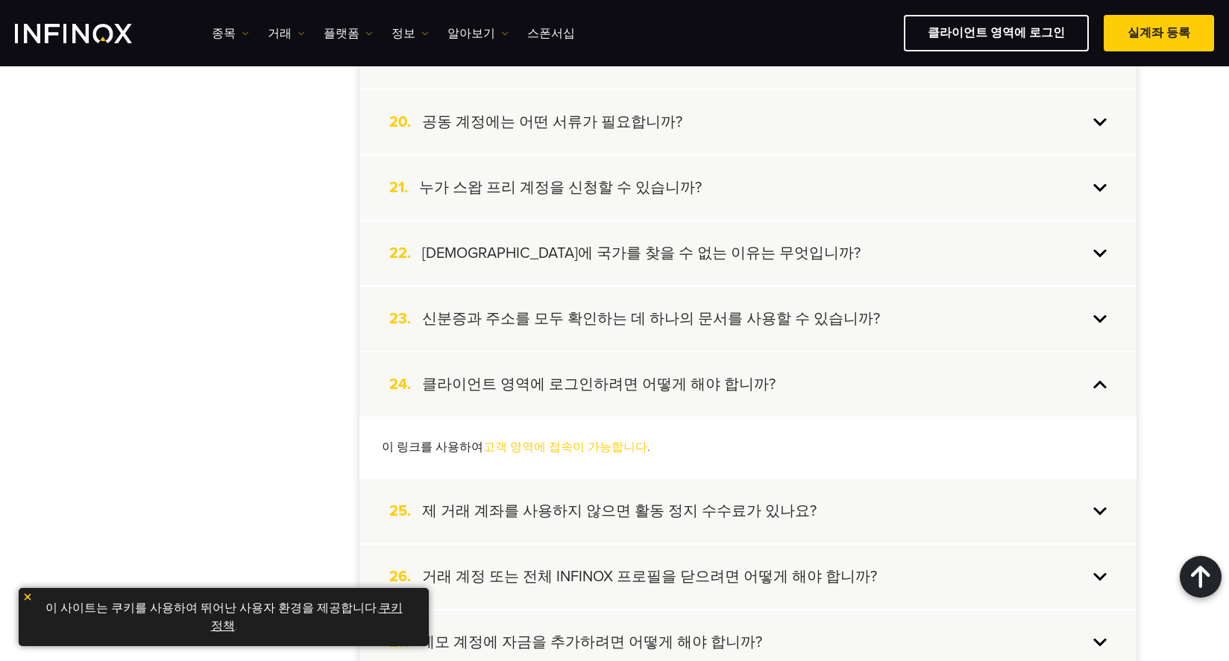
click at [535, 447] on link "고객 영역에 접속이 가능합니다" at bounding box center [565, 447] width 164 height 15
click at [683, 643] on h4 "데모 계정에 자금을 추가하려면 어떻게 해야 합니까?" at bounding box center [591, 642] width 342 height 19
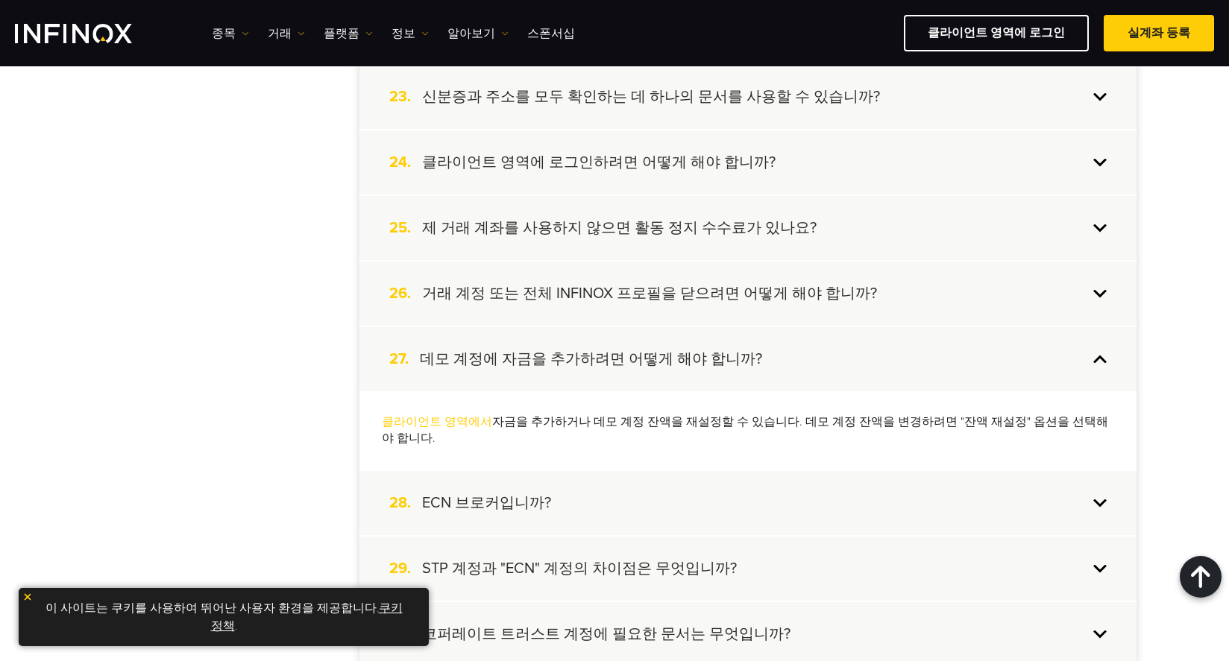
scroll to position [1837, 0]
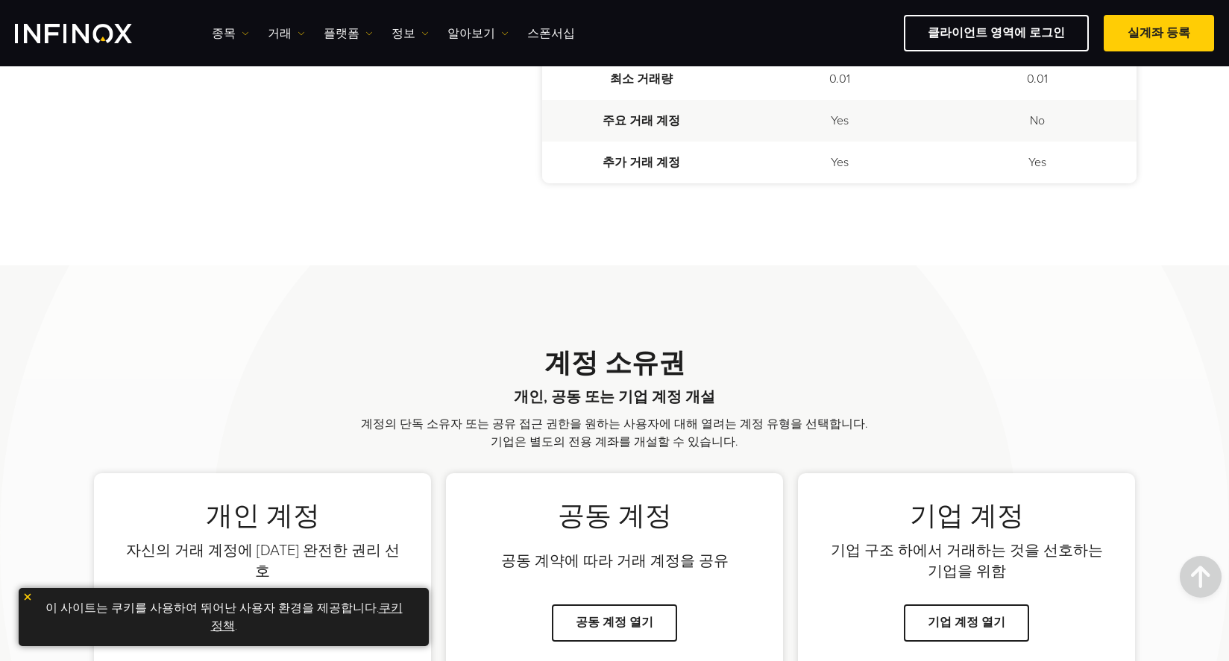
scroll to position [876, 0]
